Goal: Contribute content

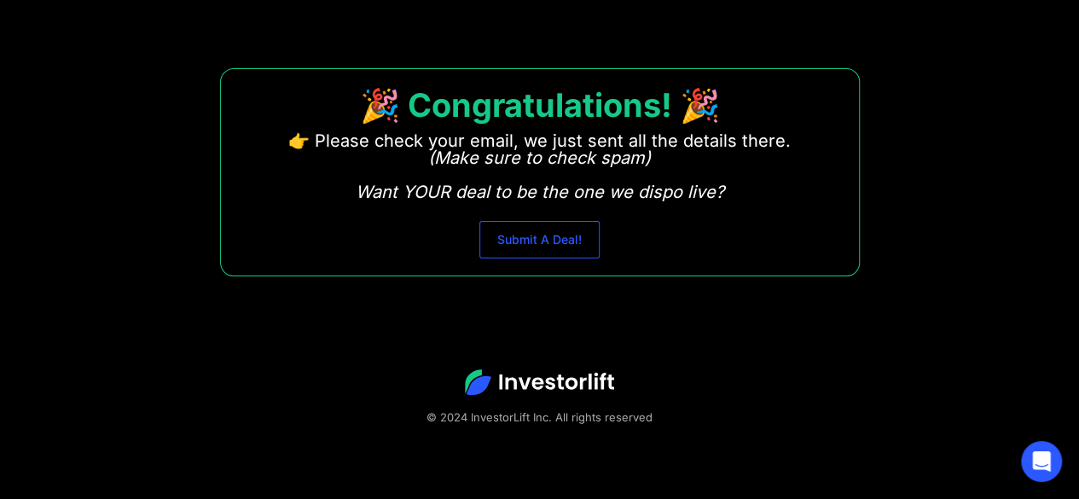
scroll to position [1512, 0]
drag, startPoint x: 519, startPoint y: 234, endPoint x: 529, endPoint y: 240, distance: 11.9
click at [519, 234] on link "Submit A Deal!" at bounding box center [539, 240] width 120 height 38
click at [542, 228] on link "Submit A Deal!" at bounding box center [539, 240] width 120 height 38
click at [493, 242] on link "Submit A Deal!" at bounding box center [539, 240] width 120 height 38
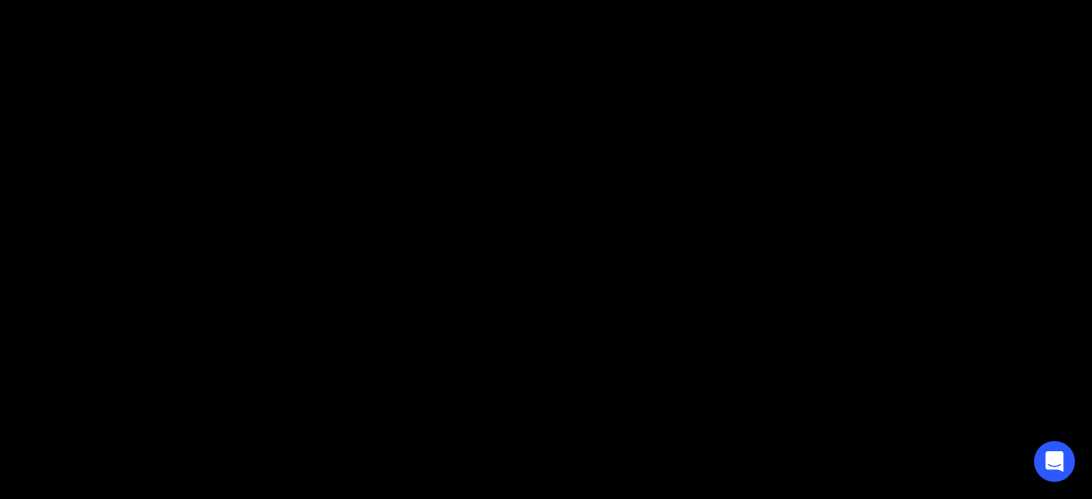
scroll to position [1512, 0]
